Goal: Task Accomplishment & Management: Manage account settings

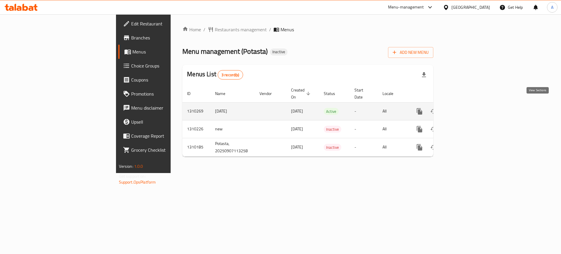
click at [465, 108] on icon "enhanced table" at bounding box center [461, 111] width 7 height 7
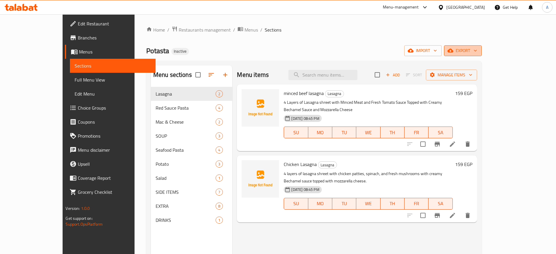
click at [478, 50] on icon "button" at bounding box center [475, 51] width 6 height 6
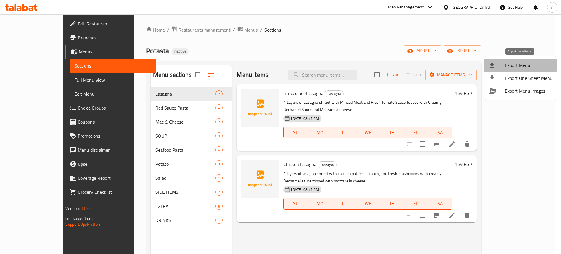
click at [518, 64] on span "Export Menu" at bounding box center [529, 65] width 48 height 7
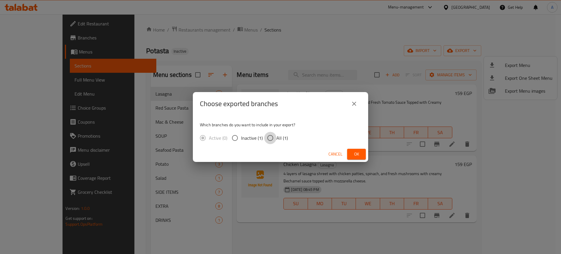
click at [267, 137] on input "All (1)" at bounding box center [270, 138] width 12 height 12
radio input "true"
click at [354, 152] on span "Ok" at bounding box center [356, 154] width 9 height 7
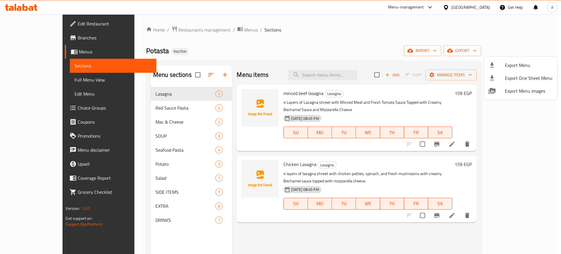
click at [30, 24] on div at bounding box center [280, 127] width 561 height 254
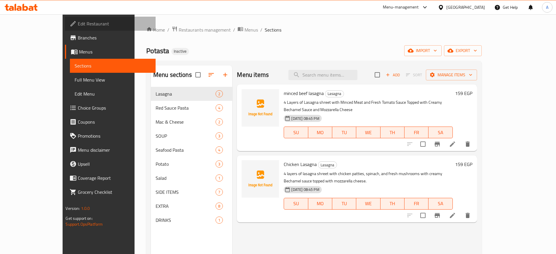
click at [78, 24] on span "Edit Restaurant" at bounding box center [114, 23] width 73 height 7
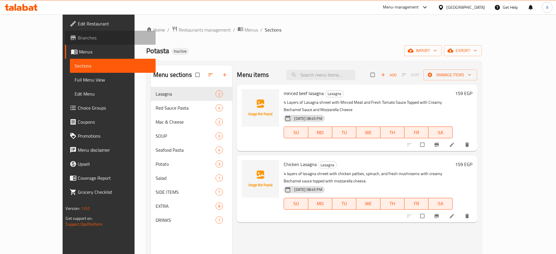
click at [78, 37] on span "Branches" at bounding box center [114, 37] width 73 height 7
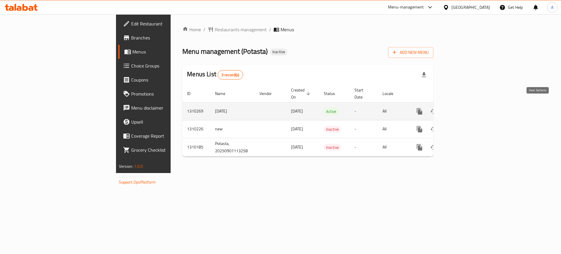
click at [464, 109] on icon "enhanced table" at bounding box center [461, 111] width 5 height 5
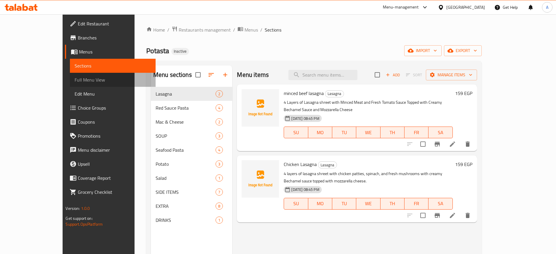
click at [75, 81] on span "Full Menu View" at bounding box center [113, 79] width 76 height 7
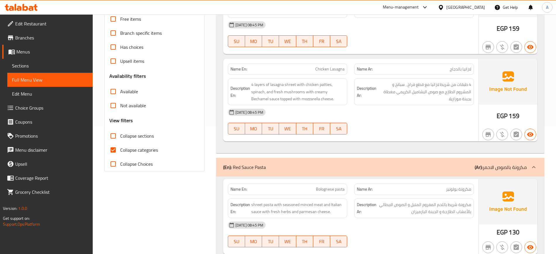
scroll to position [129, 0]
click at [116, 150] on input "Collapse categories" at bounding box center [113, 149] width 14 height 14
checkbox input "false"
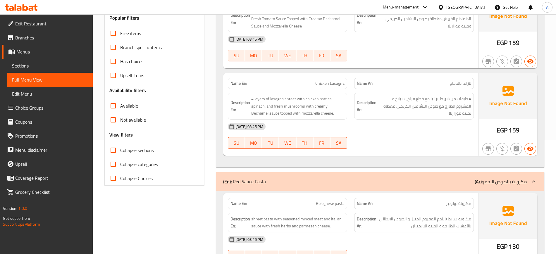
scroll to position [115, 0]
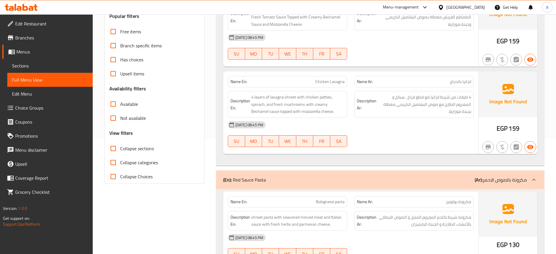
click at [114, 151] on input "Collapse sections" at bounding box center [113, 148] width 14 height 14
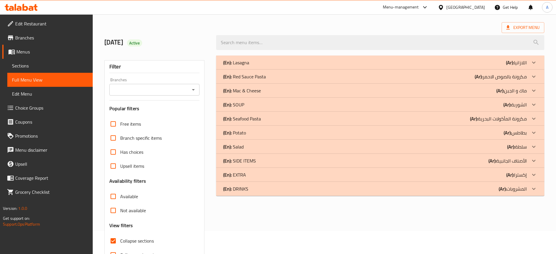
scroll to position [57, 0]
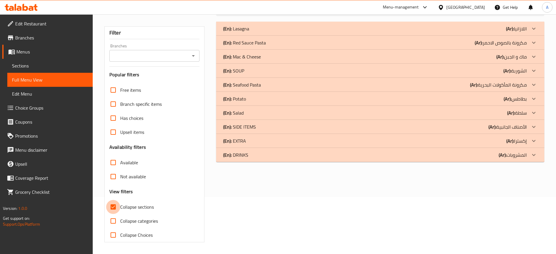
click at [110, 209] on input "Collapse sections" at bounding box center [113, 207] width 14 height 14
checkbox input "false"
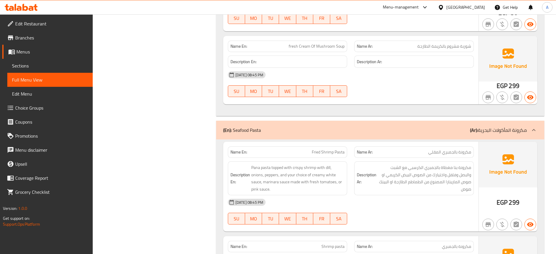
scroll to position [1106, 0]
